Goal: Book appointment/travel/reservation

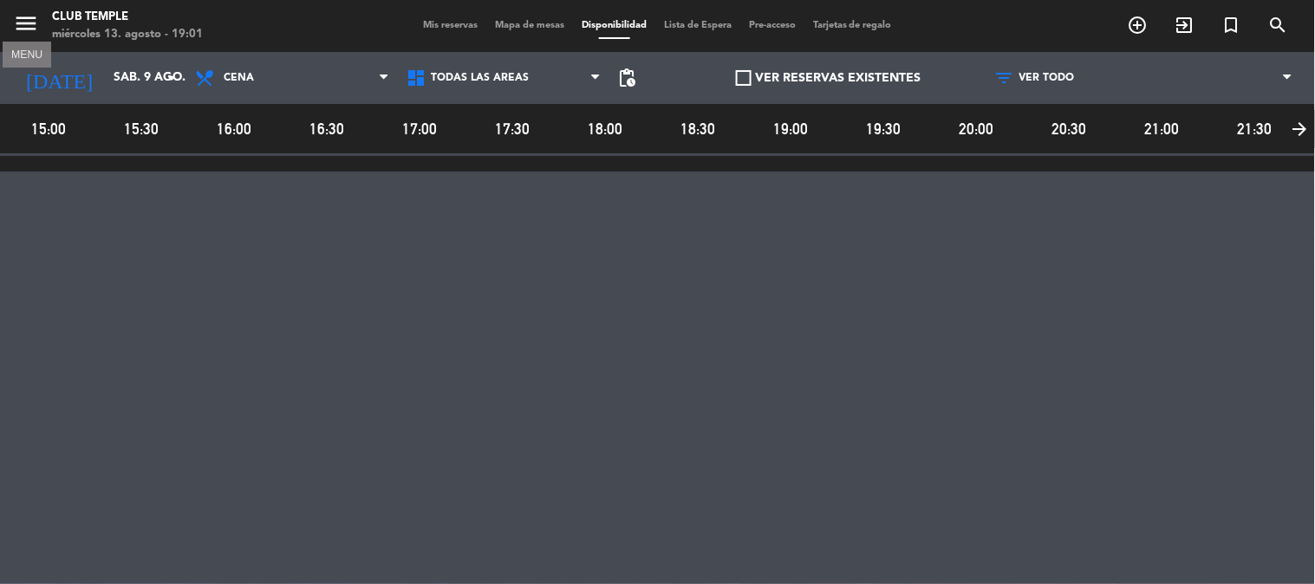
click at [23, 30] on icon "menu" at bounding box center [26, 23] width 26 height 26
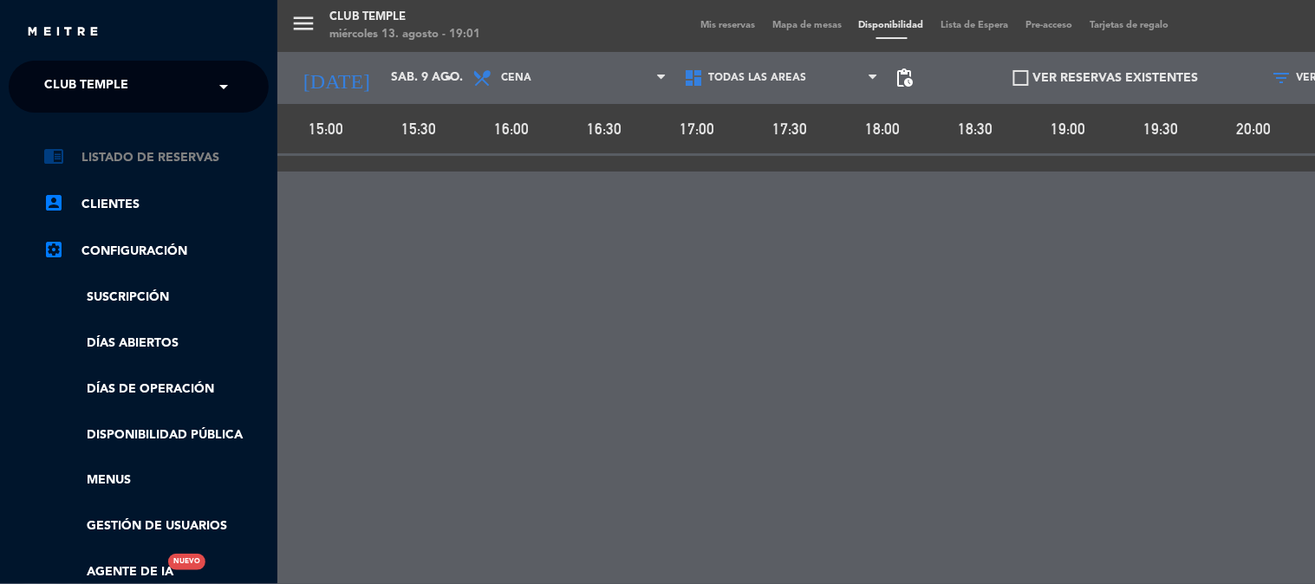
click at [107, 153] on link "chrome_reader_mode Listado de Reservas" at bounding box center [155, 157] width 225 height 21
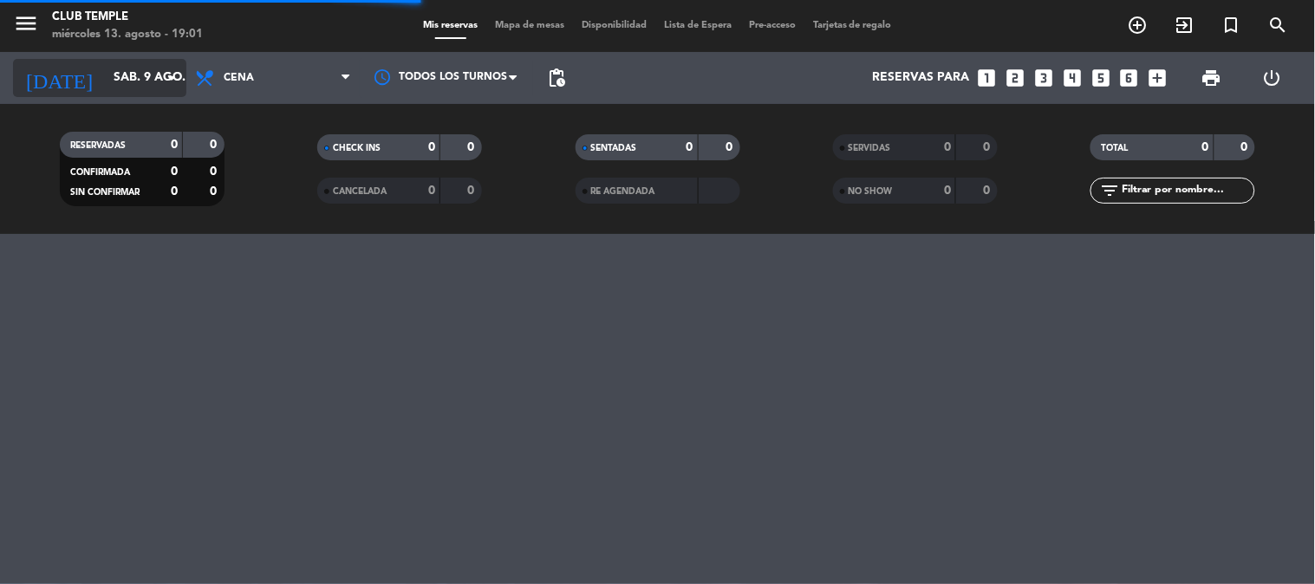
click at [105, 87] on input "sáb. 9 ago." at bounding box center [187, 77] width 165 height 31
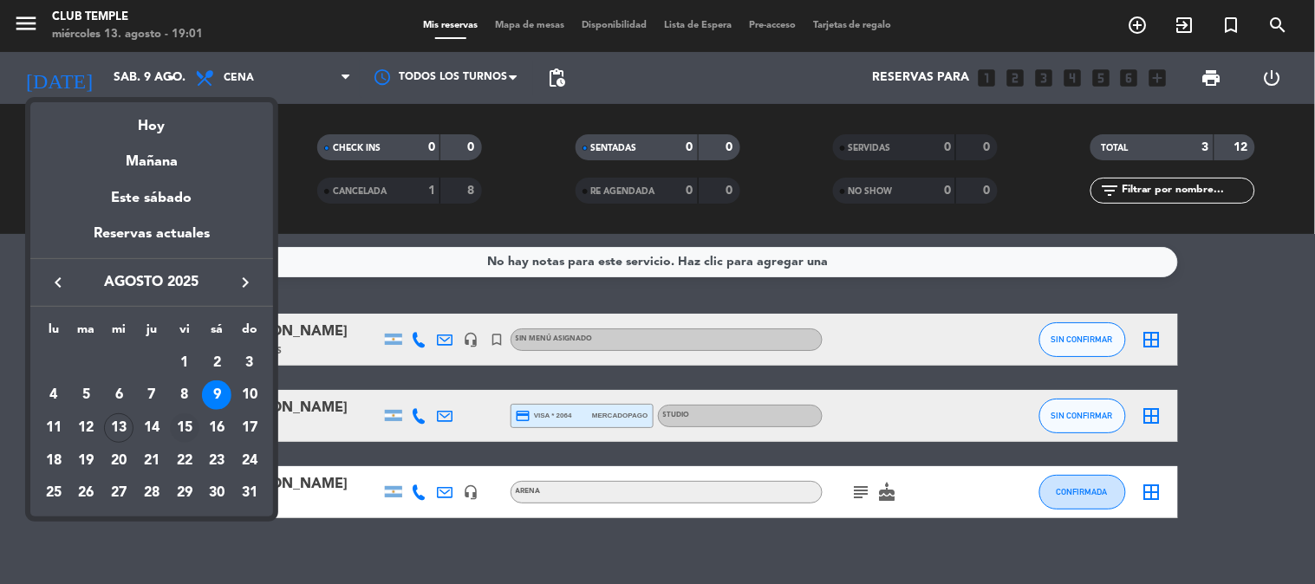
click at [185, 421] on div "15" at bounding box center [184, 427] width 29 height 29
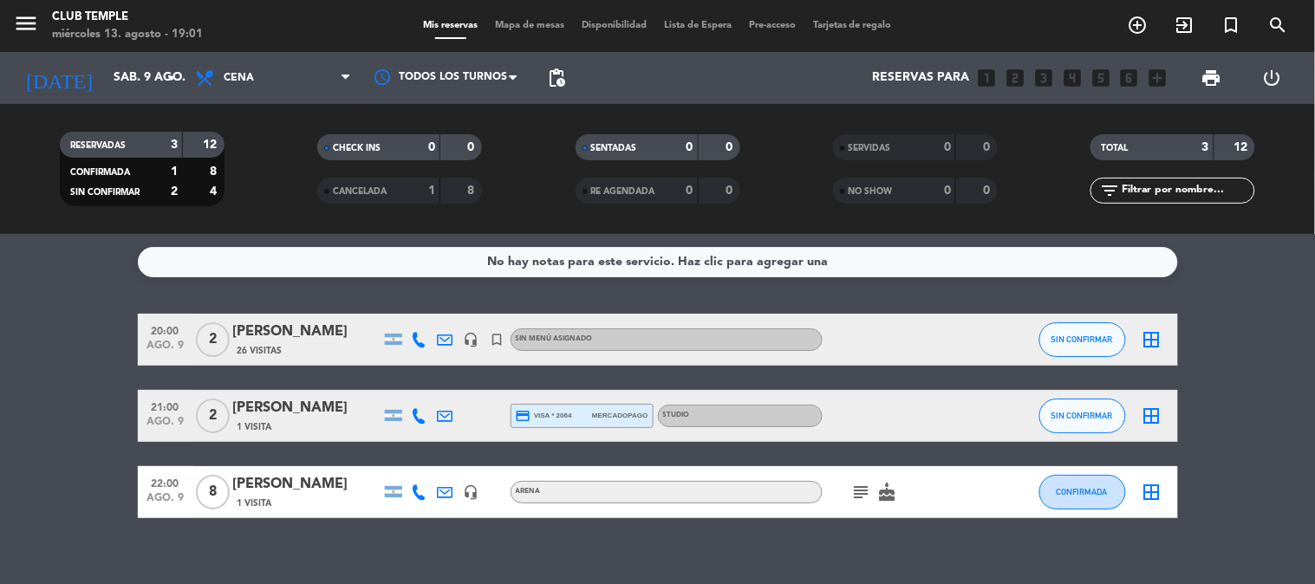
type input "vie. 15 ago."
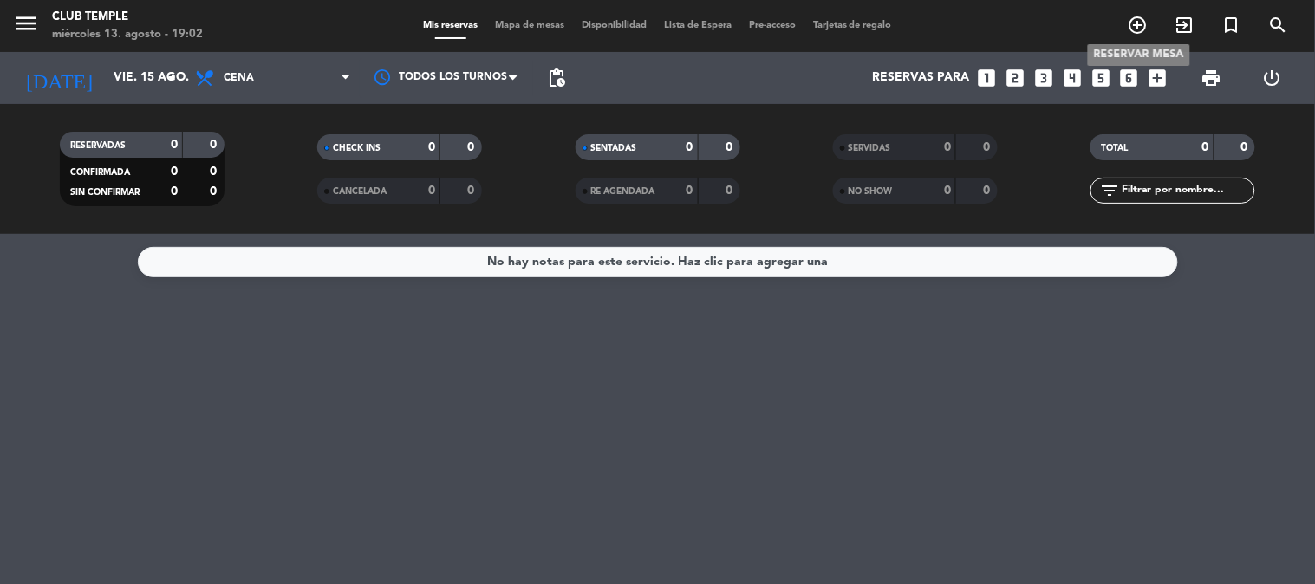
click at [1139, 15] on icon "add_circle_outline" at bounding box center [1137, 25] width 21 height 21
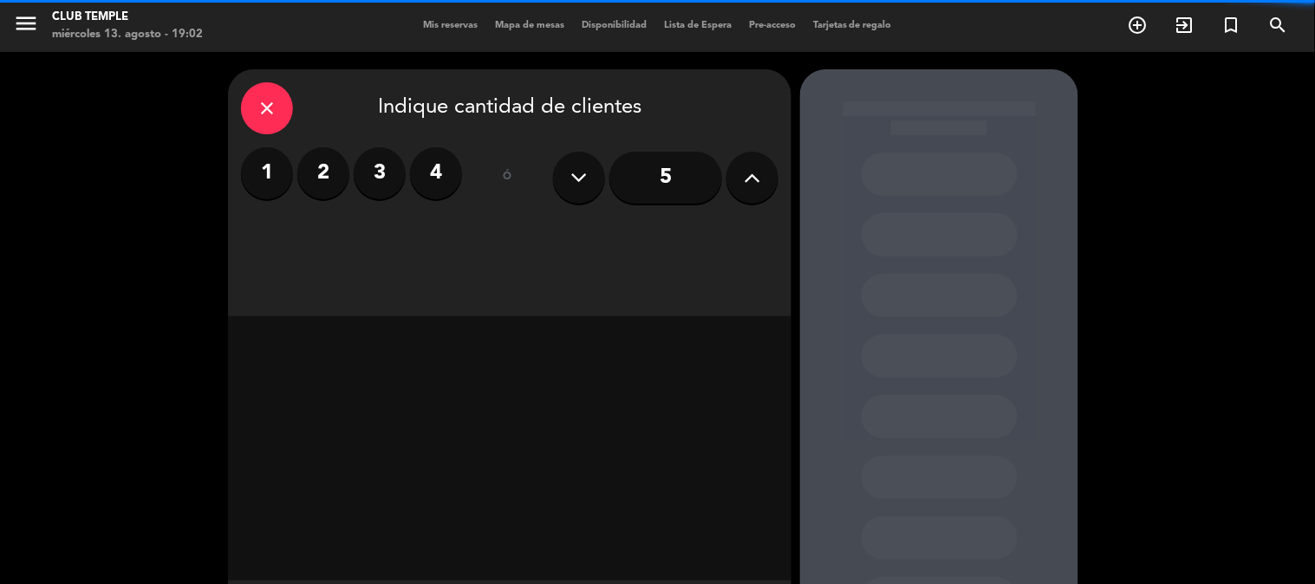
click at [759, 180] on icon at bounding box center [752, 178] width 16 height 26
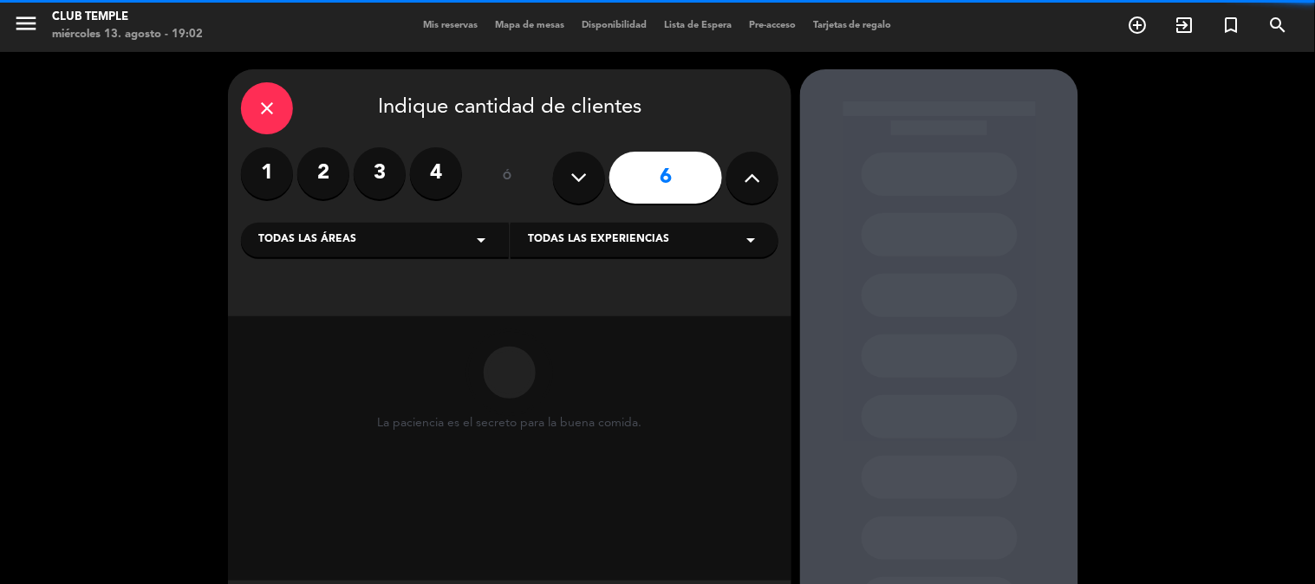
click at [759, 180] on icon at bounding box center [752, 178] width 16 height 26
type input "9"
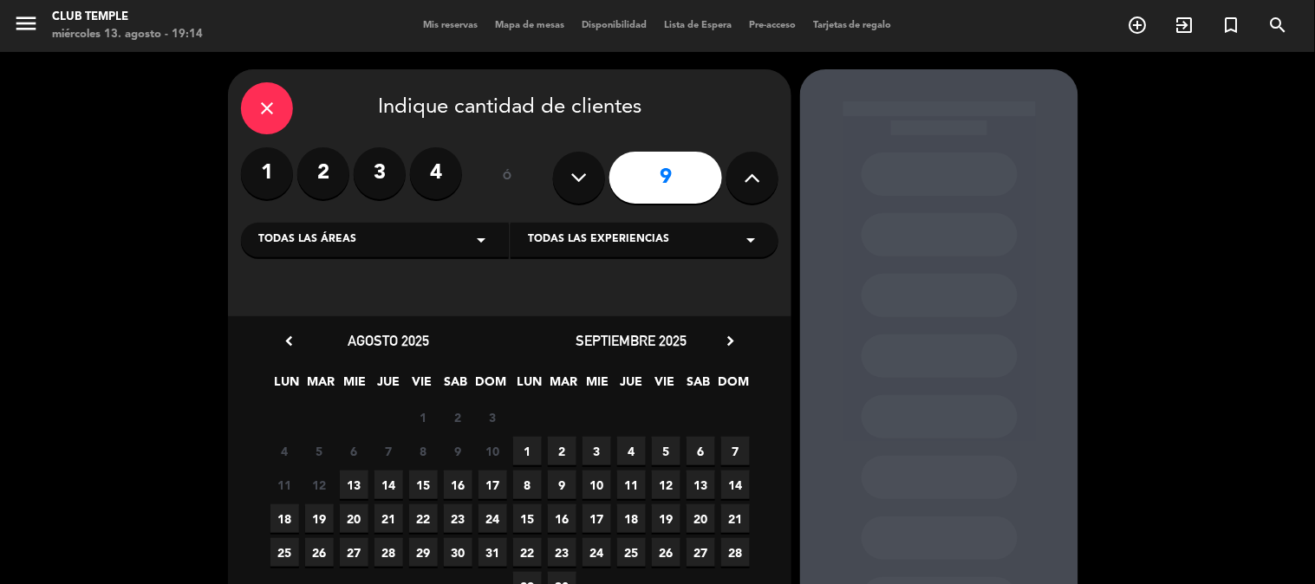
click at [427, 249] on div "Todas las áreas arrow_drop_down" at bounding box center [375, 240] width 268 height 35
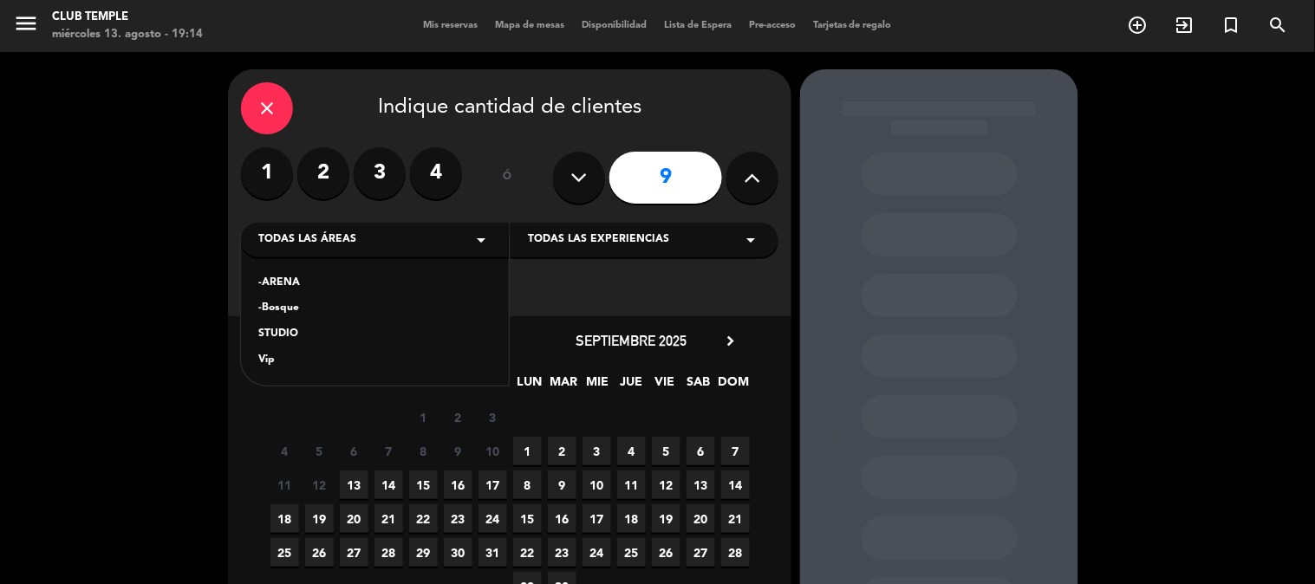
click at [394, 279] on div "-ARENA" at bounding box center [374, 283] width 233 height 17
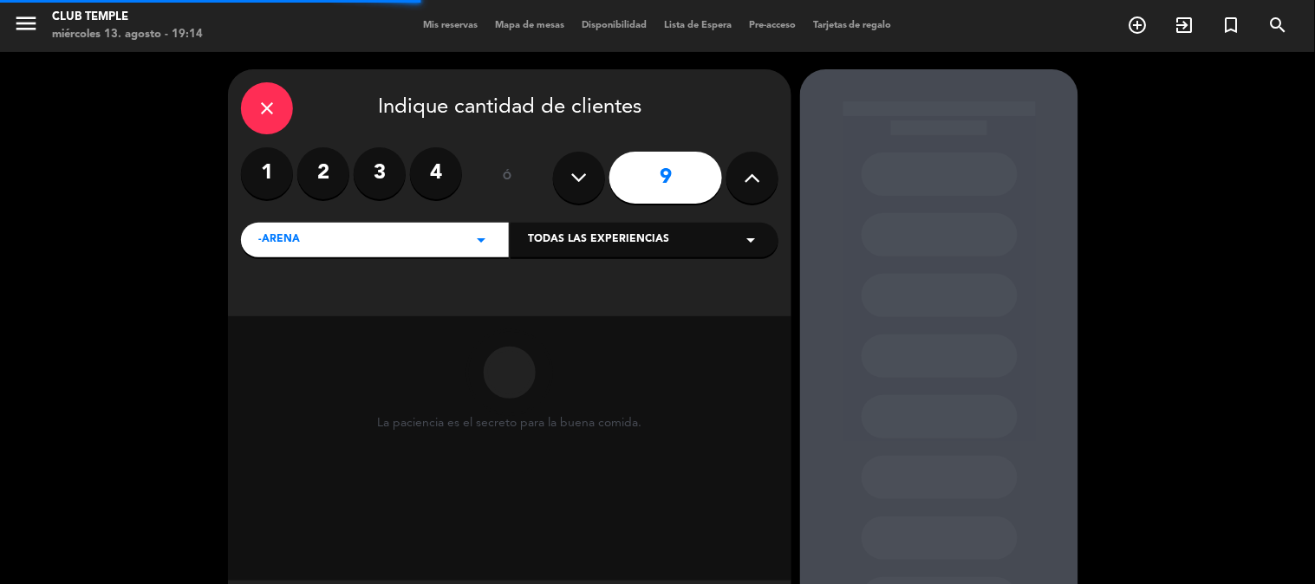
click at [558, 243] on span "Todas las experiencias" at bounding box center [598, 239] width 141 height 17
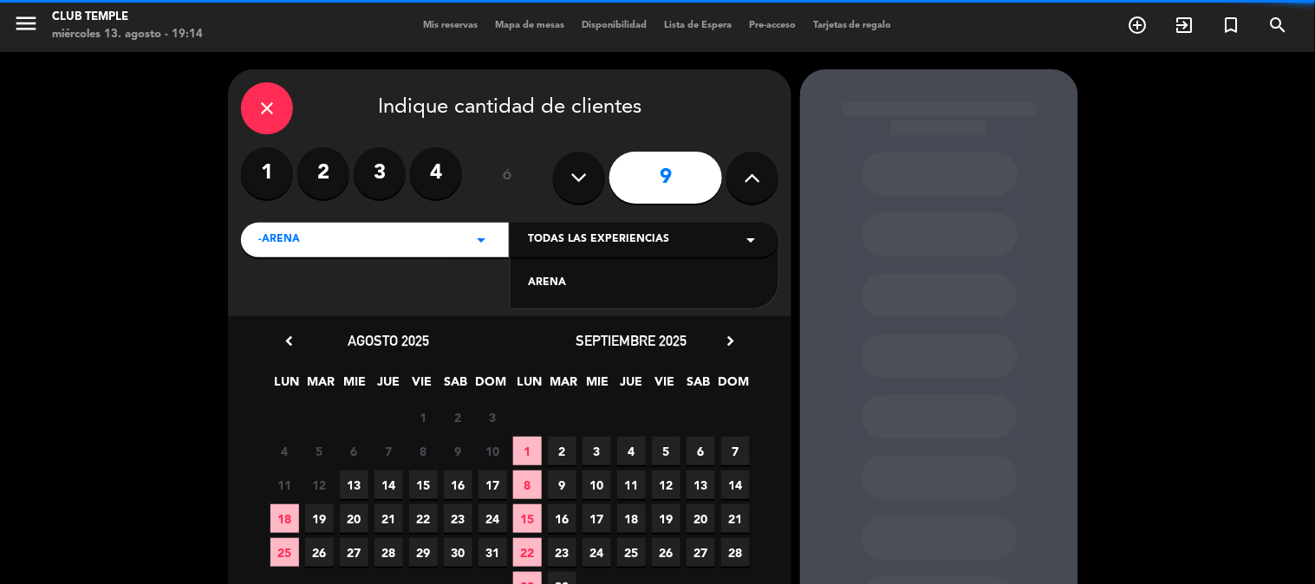
click at [584, 281] on div "ARENA" at bounding box center [644, 283] width 233 height 17
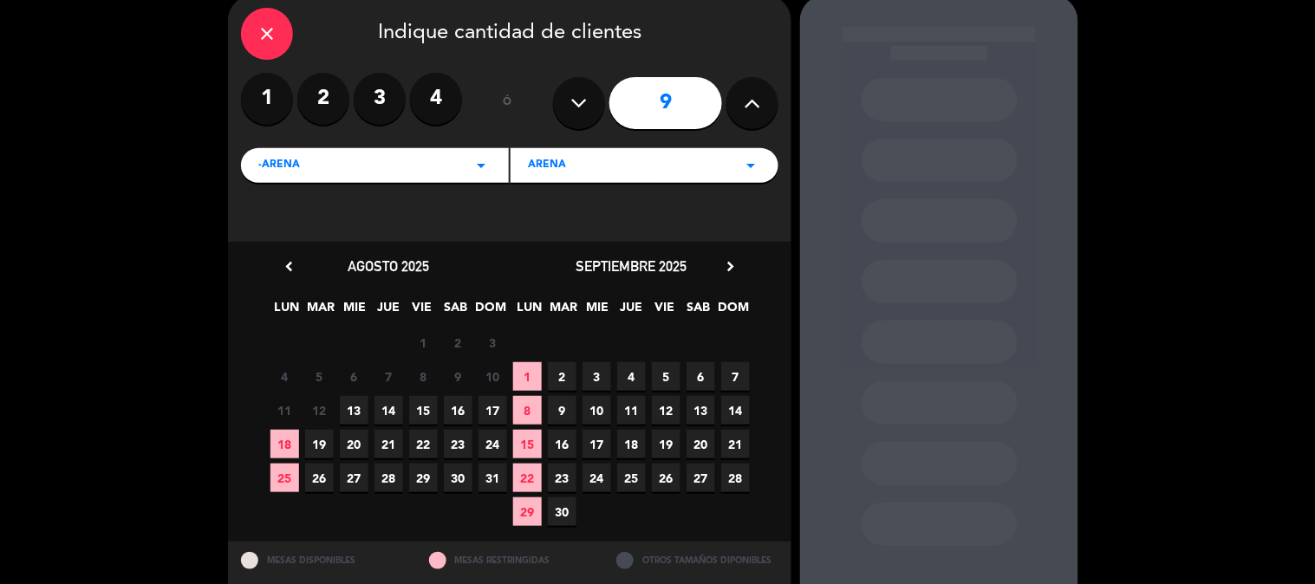
scroll to position [96, 0]
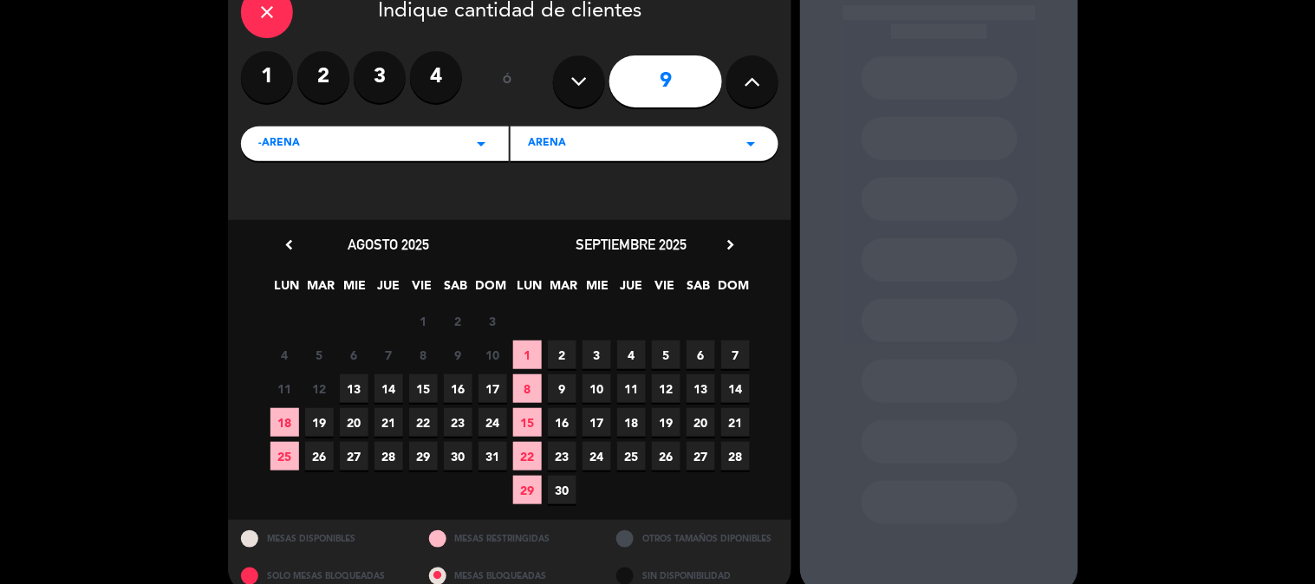
click at [419, 386] on span "15" at bounding box center [423, 388] width 29 height 29
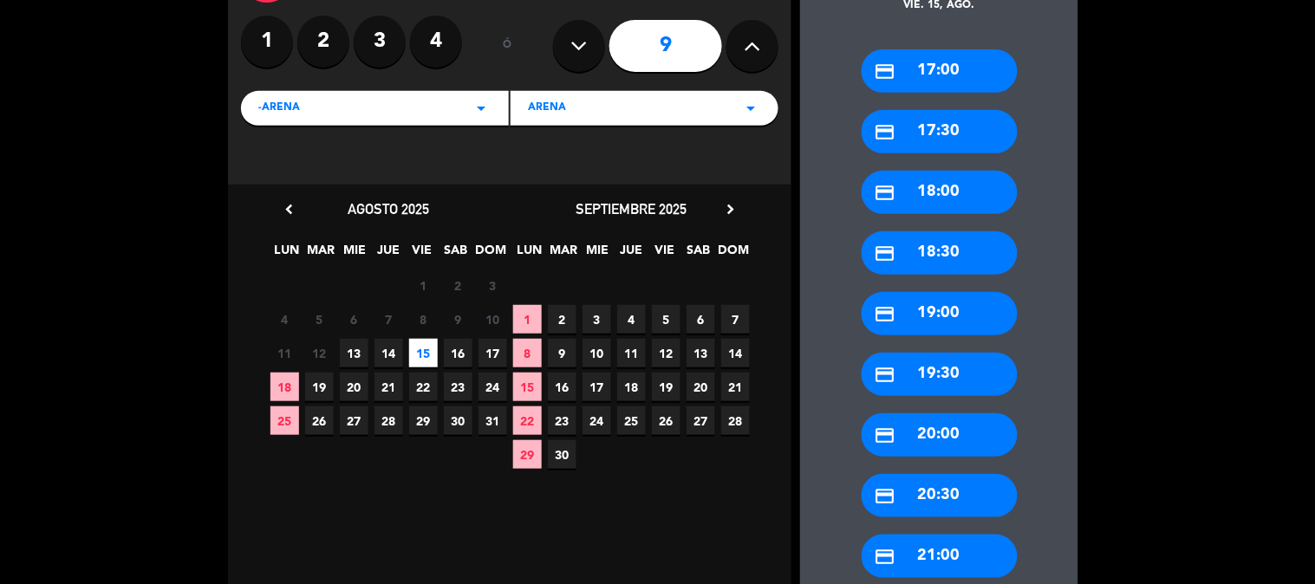
scroll to position [166, 0]
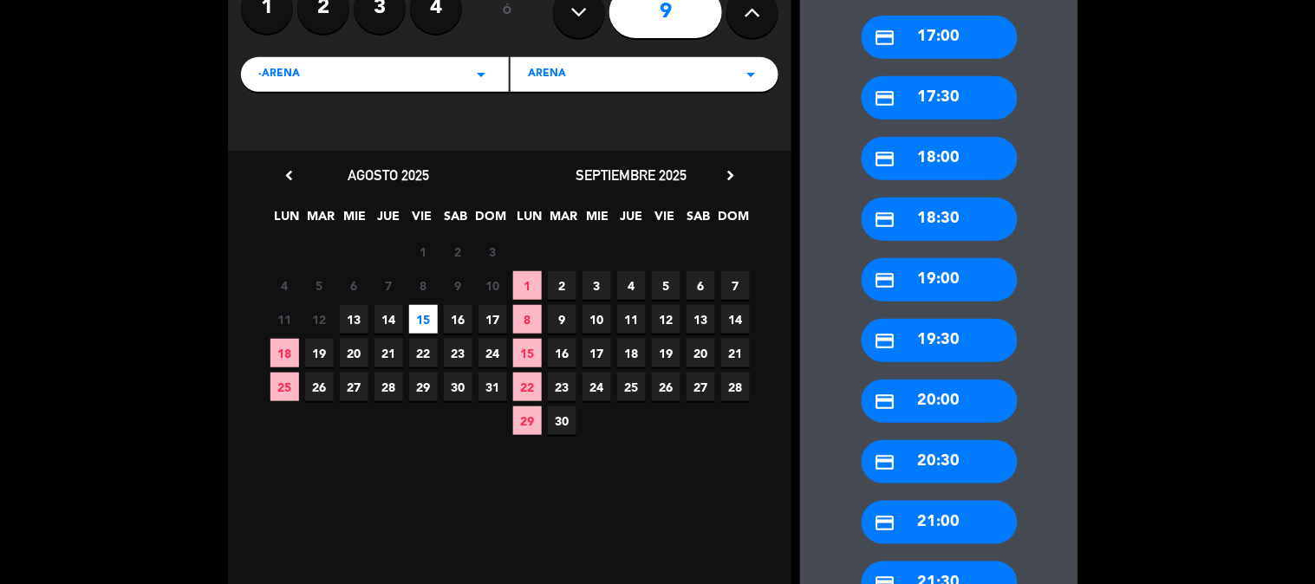
click at [927, 529] on div "credit_card 21:00" at bounding box center [939, 522] width 156 height 43
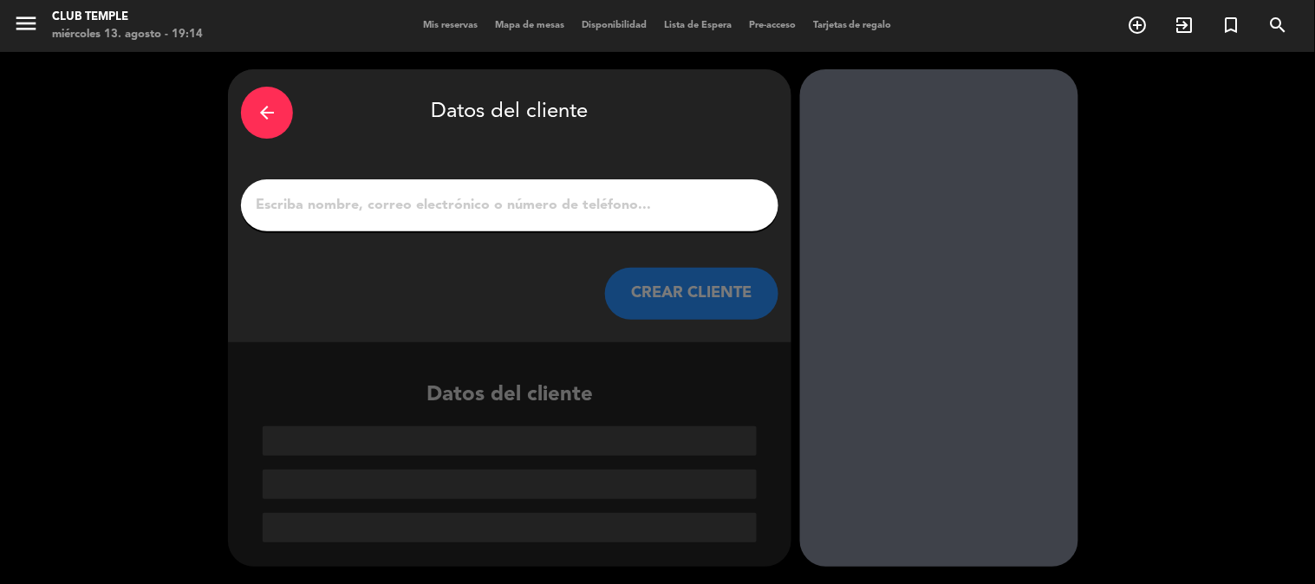
scroll to position [0, 0]
click at [570, 209] on input "1" at bounding box center [509, 205] width 511 height 24
paste input "[PERSON_NAME]"
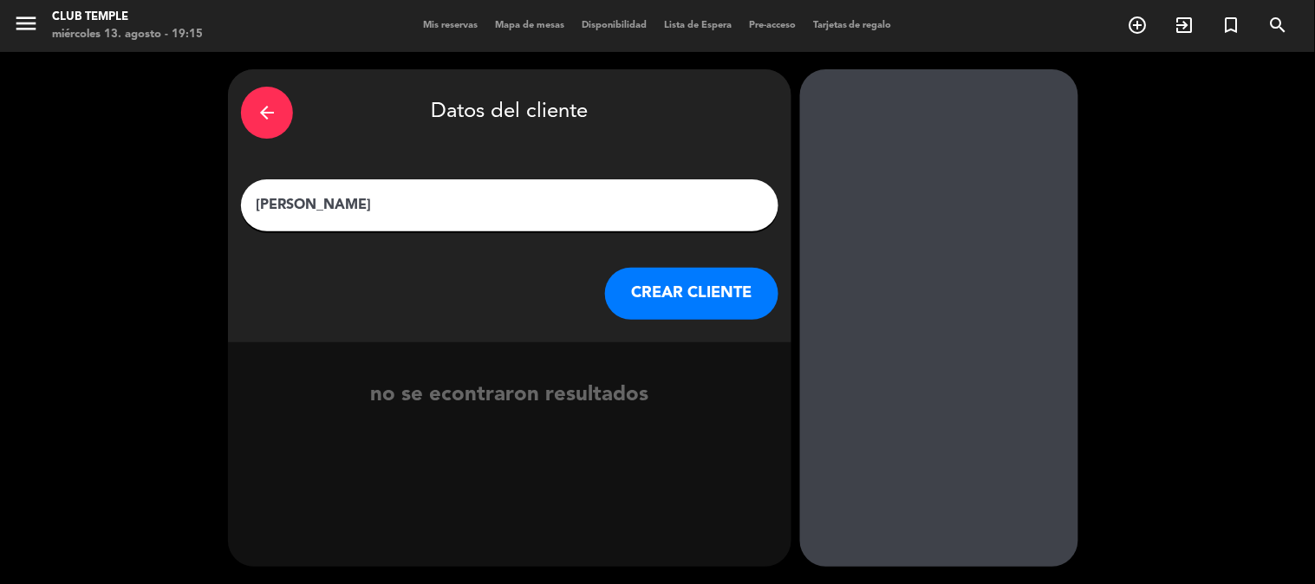
type input "[PERSON_NAME]"
click at [682, 298] on button "CREAR CLIENTE" at bounding box center [691, 294] width 173 height 52
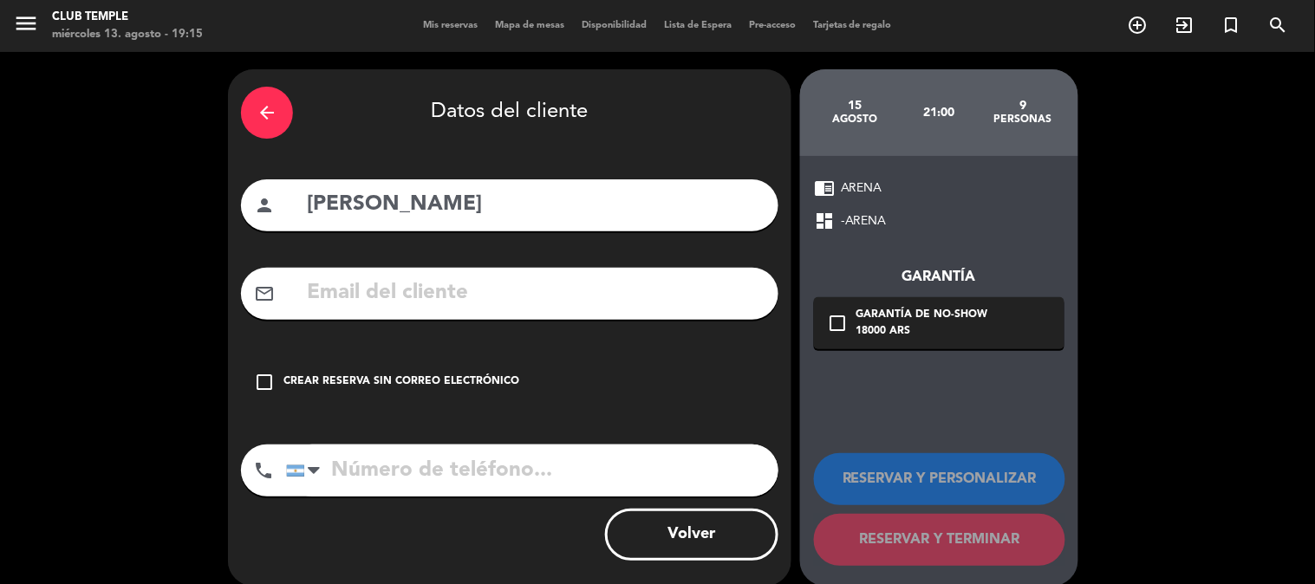
click at [477, 279] on input "text" at bounding box center [535, 294] width 460 height 36
paste input "[EMAIL_ADDRESS][DOMAIN_NAME]"
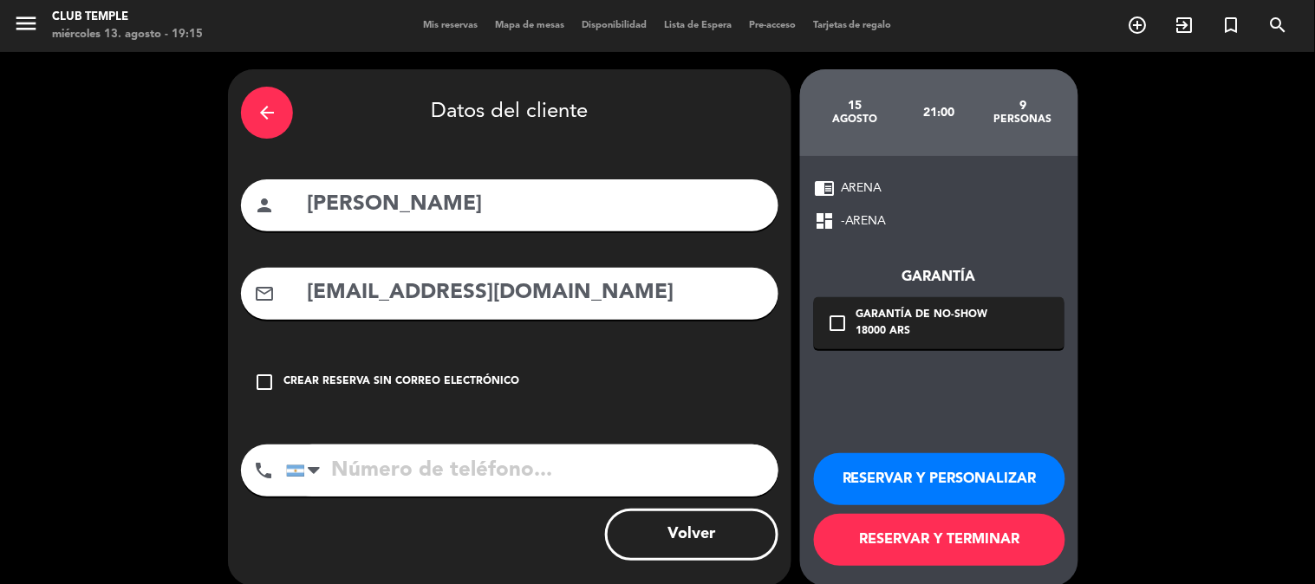
type input "[EMAIL_ADDRESS][DOMAIN_NAME]"
click at [407, 471] on input "tel" at bounding box center [532, 471] width 492 height 52
click at [459, 472] on input "tel" at bounding box center [532, 471] width 492 height 52
paste input "[PHONE_NUMBER]"
type input "[PHONE_NUMBER]"
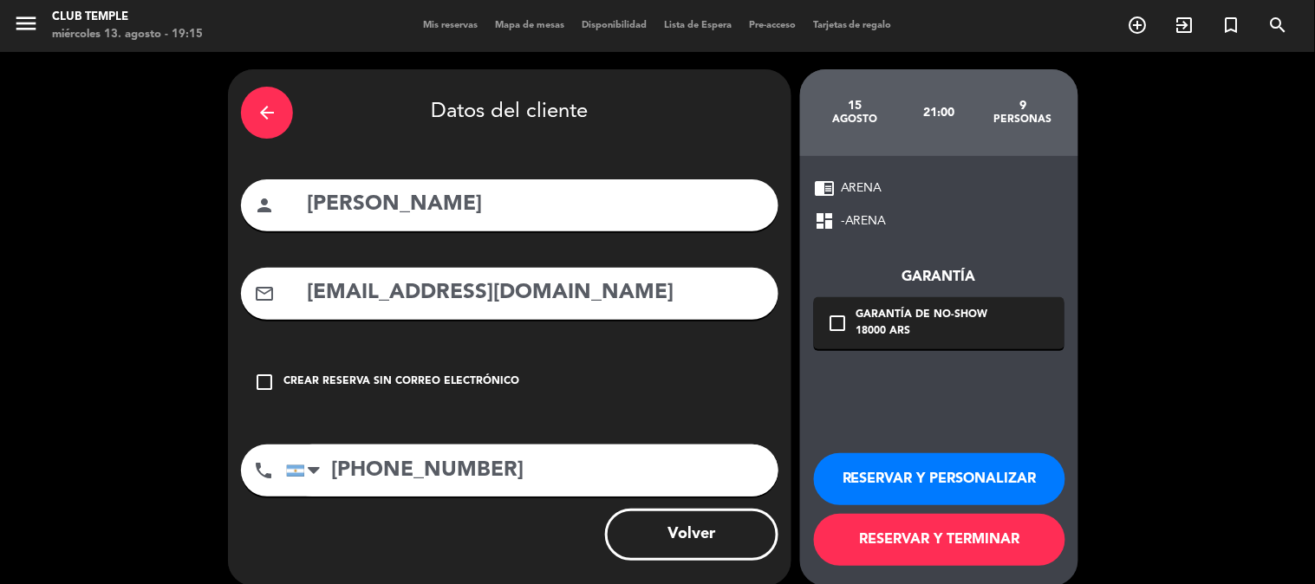
click at [679, 381] on div "check_box_outline_blank Crear reserva sin correo electrónico" at bounding box center [509, 382] width 537 height 52
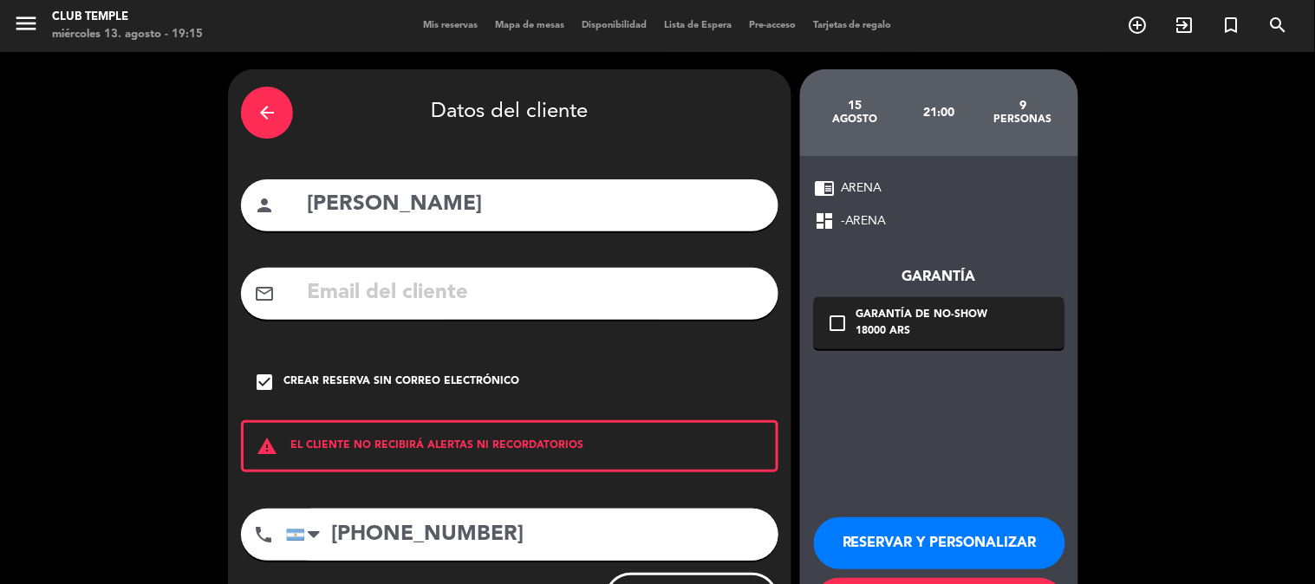
scroll to position [83, 0]
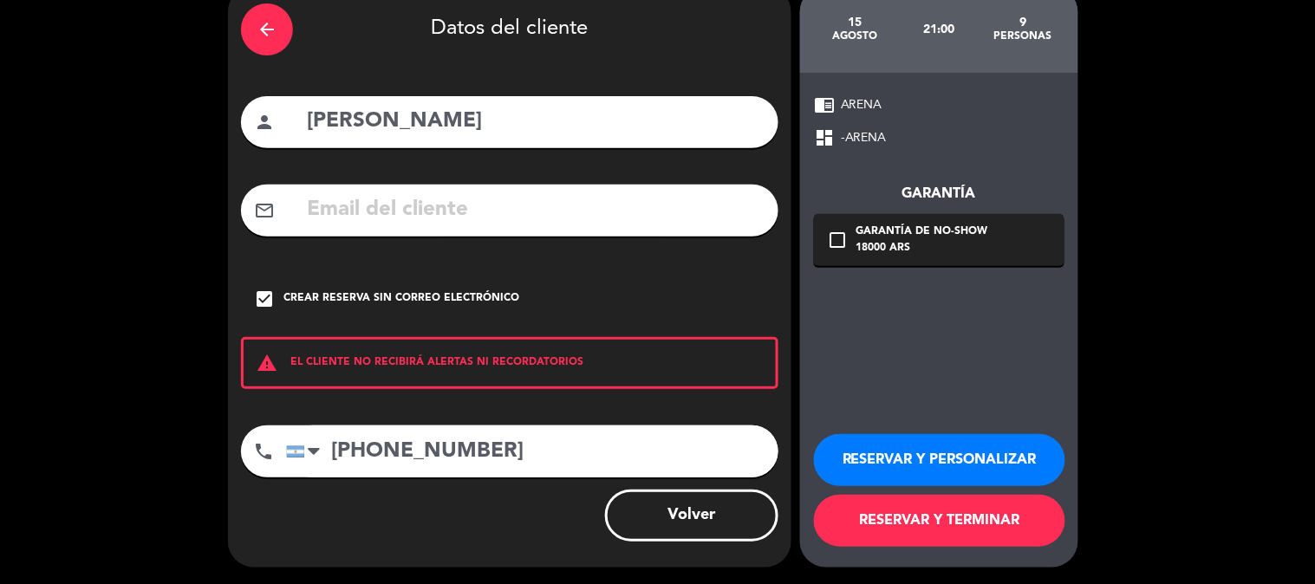
click at [297, 299] on div "Crear reserva sin correo electrónico" at bounding box center [401, 298] width 236 height 17
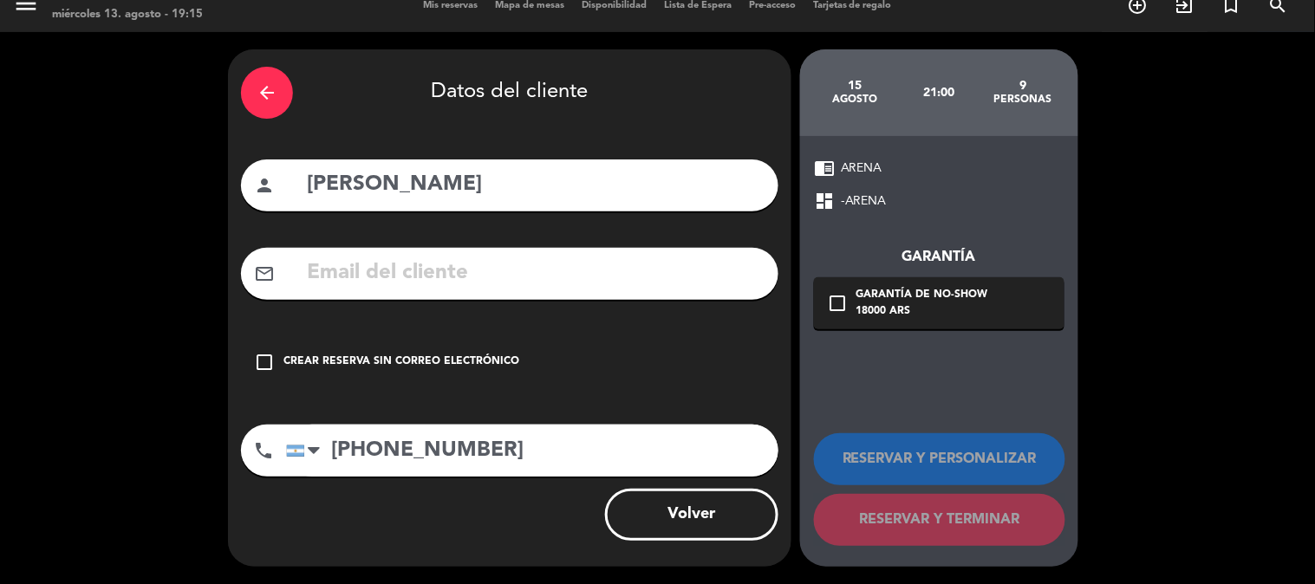
scroll to position [19, 0]
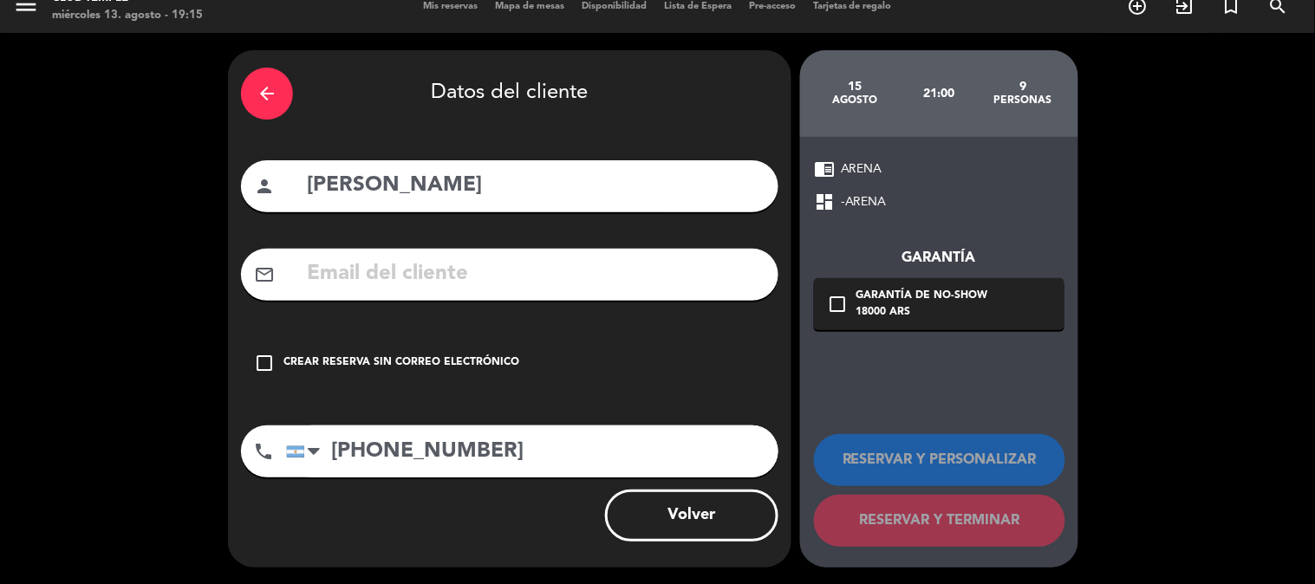
click at [378, 281] on input "text" at bounding box center [535, 274] width 460 height 36
paste input "[EMAIL_ADDRESS][DOMAIN_NAME]"
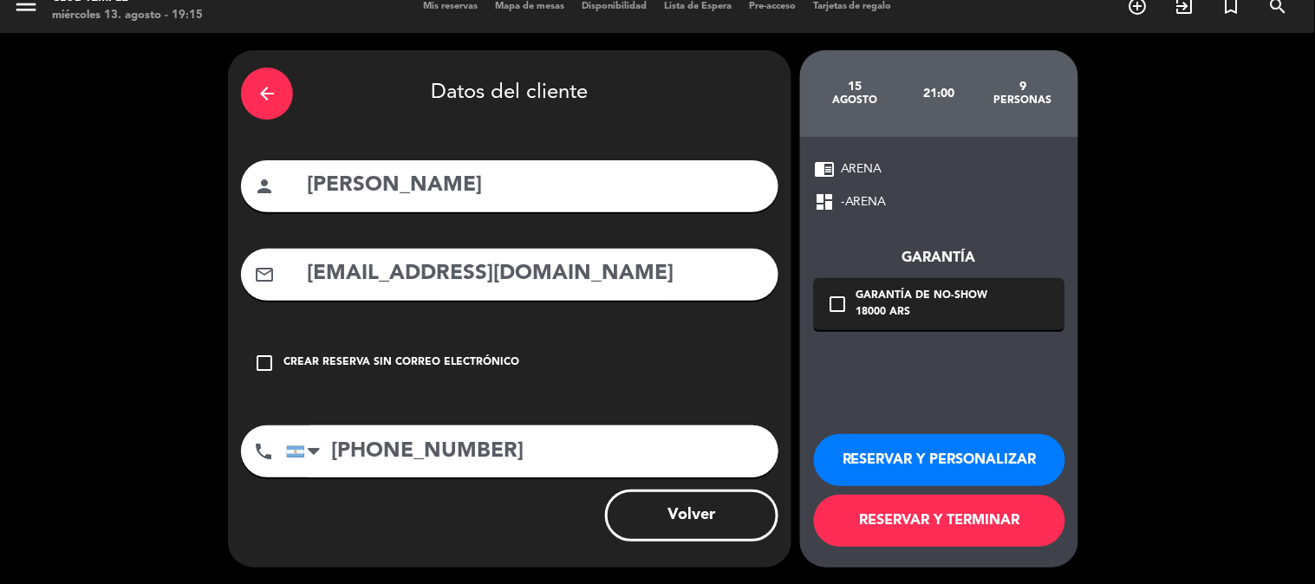
type input "[EMAIL_ADDRESS][DOMAIN_NAME]"
click at [942, 376] on div "chrome_reader_mode ARENA dashboard -ARENA Garantía check_box_outline_blank Gara…" at bounding box center [939, 352] width 278 height 431
click at [934, 529] on button "RESERVAR Y TERMINAR" at bounding box center [939, 521] width 251 height 52
